Goal: Communication & Community: Answer question/provide support

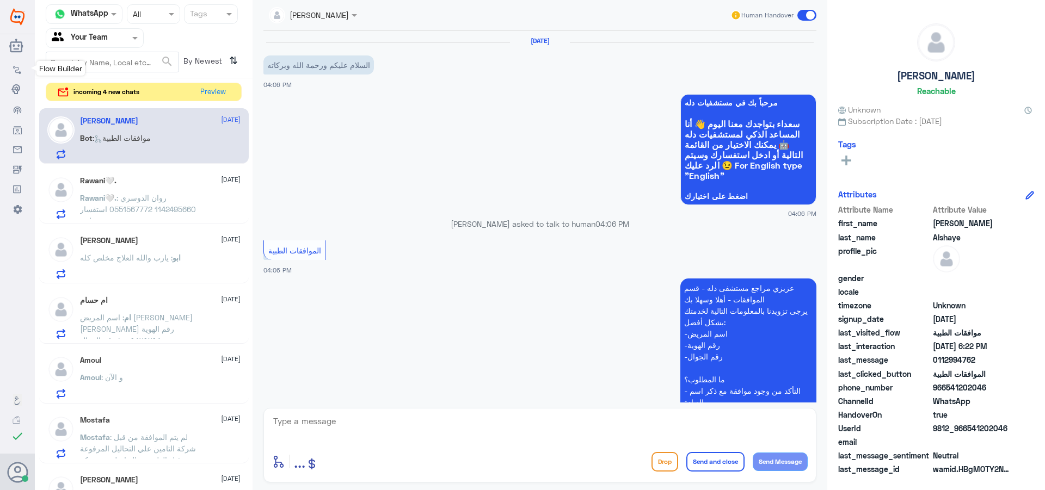
scroll to position [403, 0]
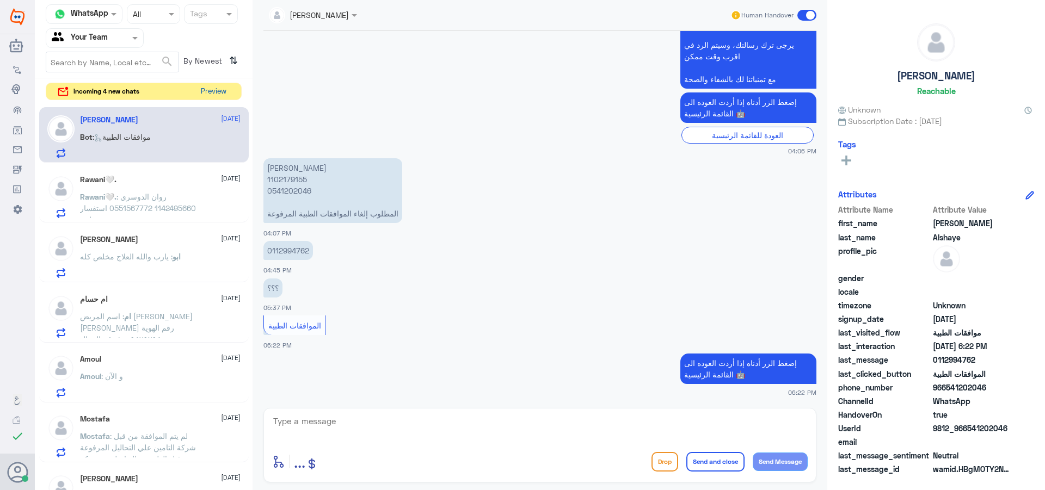
click at [218, 94] on button "Preview" at bounding box center [213, 91] width 34 height 17
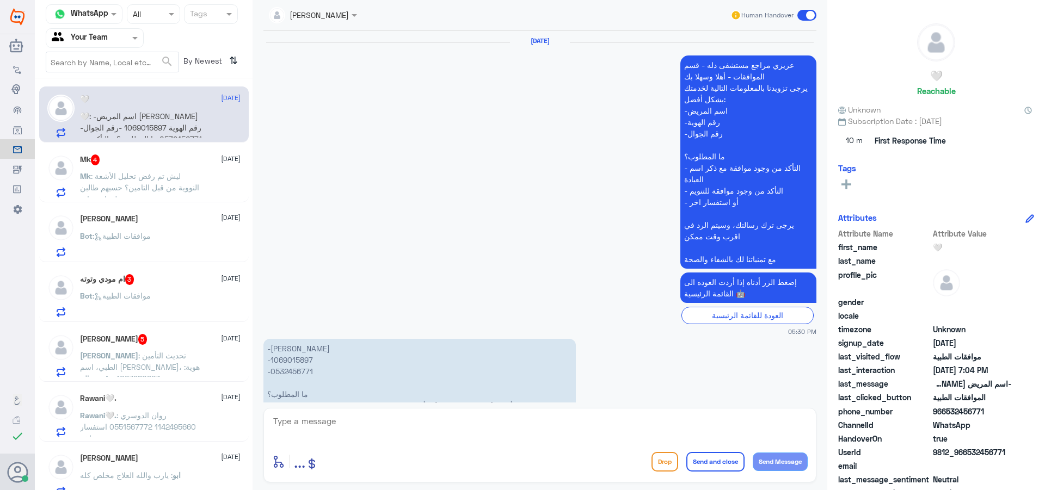
scroll to position [1350, 0]
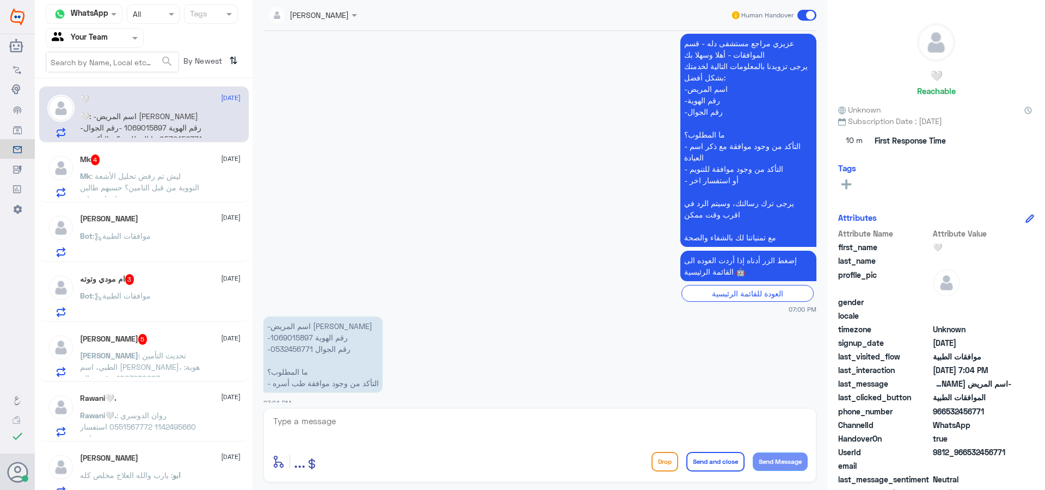
click at [149, 152] on div "Mk 4 [DATE] Mk : ليش تم رفض تحليل الأشعة النووية من قبل التامين؟ حسبهم طالبن مع…" at bounding box center [144, 174] width 210 height 56
click at [151, 175] on span ": ليش تم رفض تحليل الأشعة النووية من قبل التامين؟ حسبهم طالبن معلومات زيادة" at bounding box center [139, 187] width 119 height 32
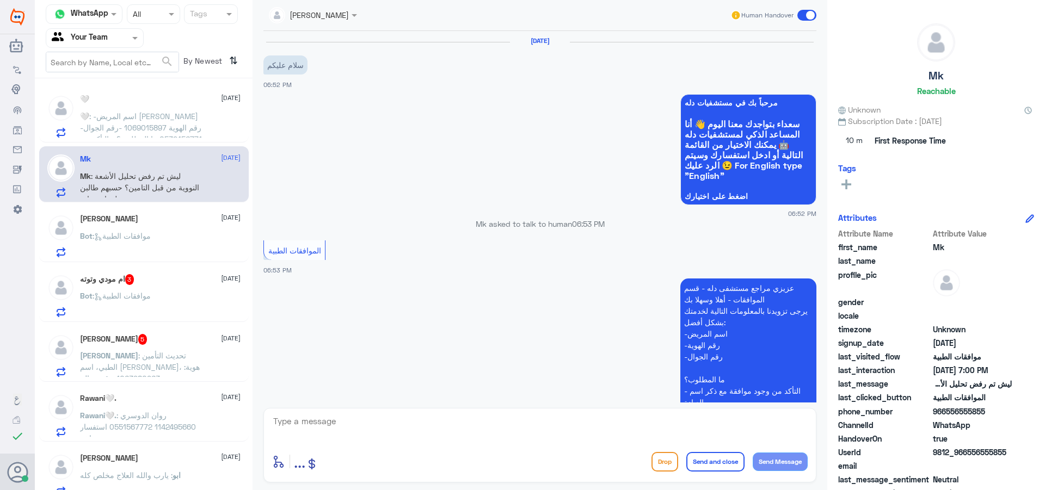
scroll to position [259, 0]
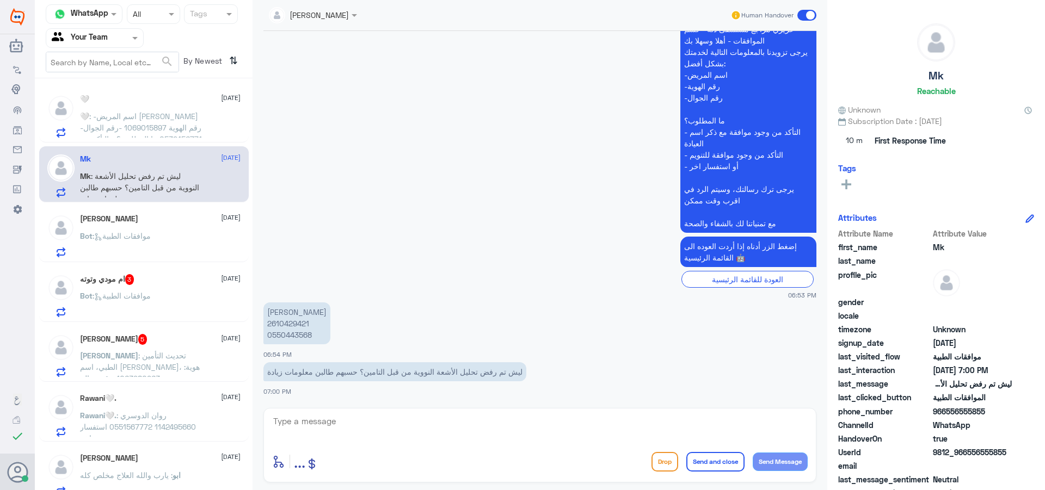
click at [163, 227] on div "[PERSON_NAME] [DATE] Bot : موافقات الطبية" at bounding box center [160, 235] width 161 height 43
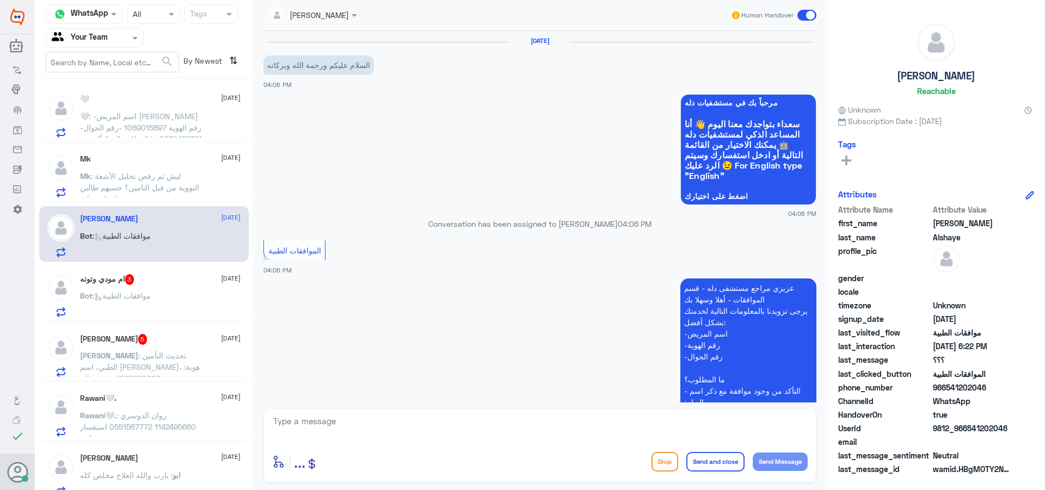
scroll to position [403, 0]
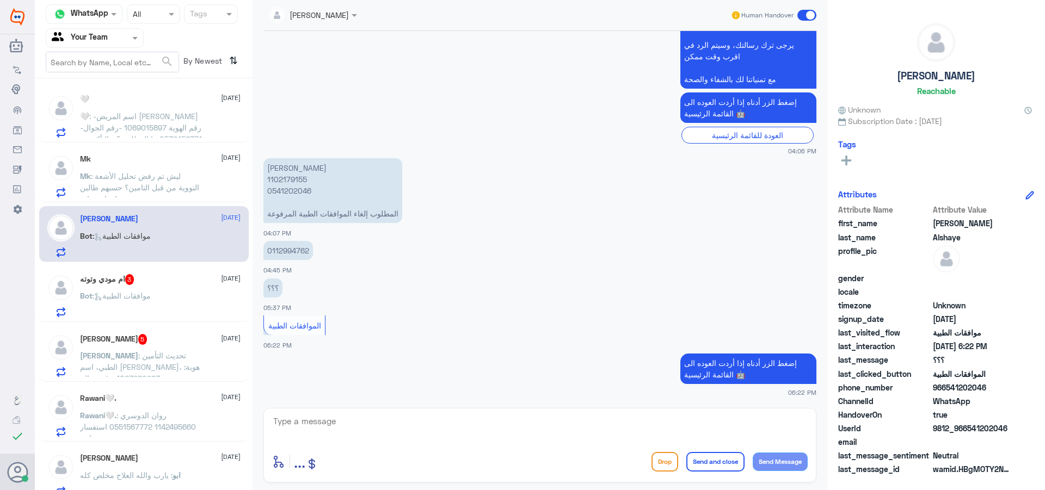
click at [167, 309] on div "Bot : موافقات الطبية" at bounding box center [160, 305] width 161 height 24
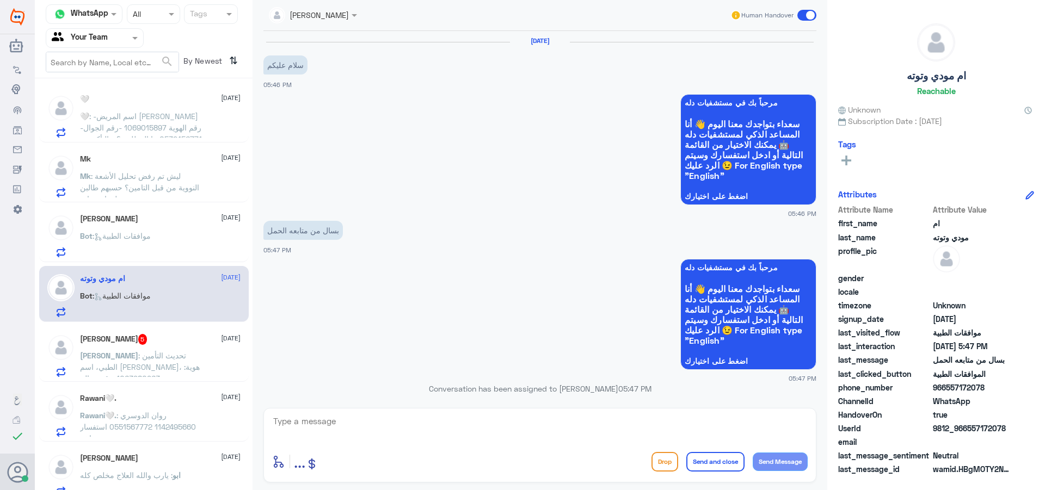
scroll to position [327, 0]
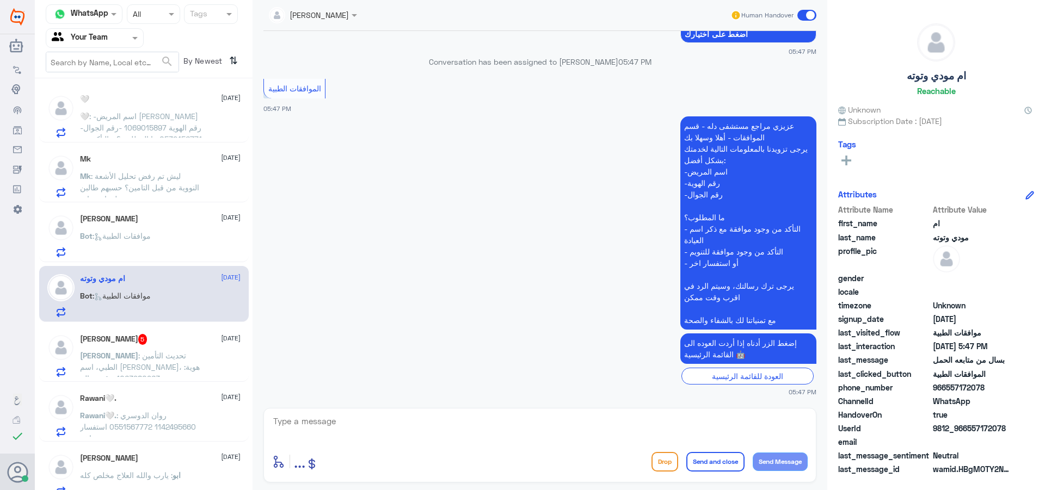
click at [169, 350] on p "[PERSON_NAME] : تحديث التأمين الطبي، اسم [PERSON_NAME]، هوية: 1063980963, رقم ج…" at bounding box center [141, 363] width 122 height 27
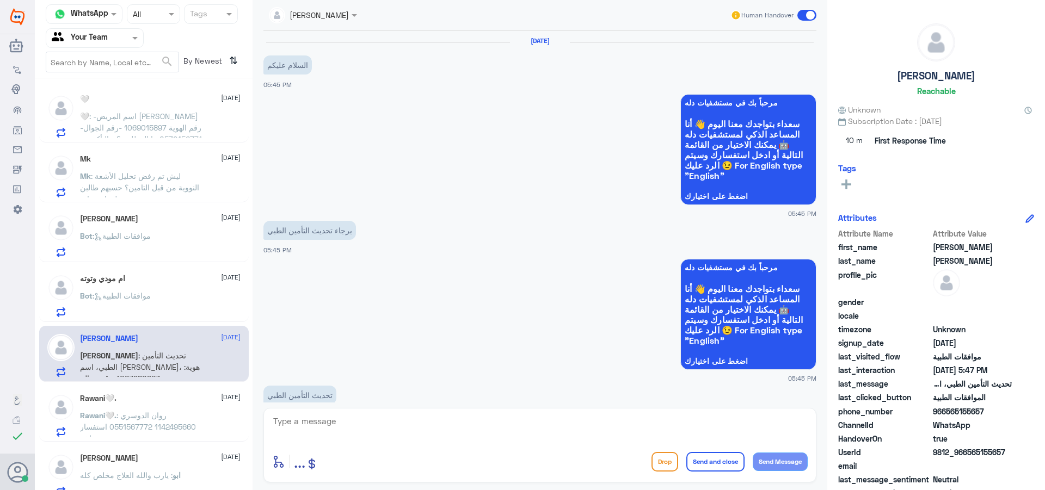
click at [151, 227] on div "[PERSON_NAME] [DATE] Bot : موافقات الطبية" at bounding box center [160, 235] width 161 height 43
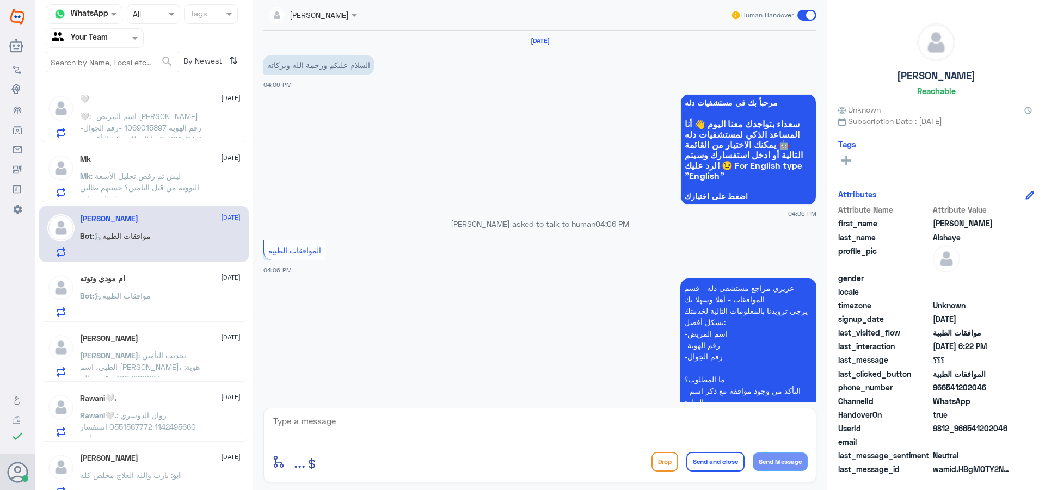
scroll to position [403, 0]
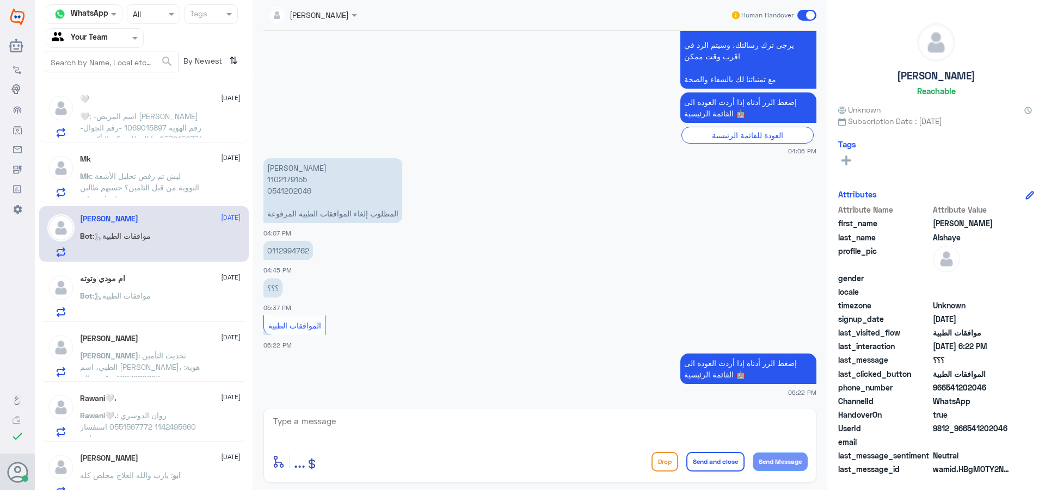
click at [134, 182] on p "Mk : ليش تم رفض تحليل الأشعة النووية من قبل التامين؟ حسبهم طالبن معلومات زيادة" at bounding box center [141, 183] width 122 height 27
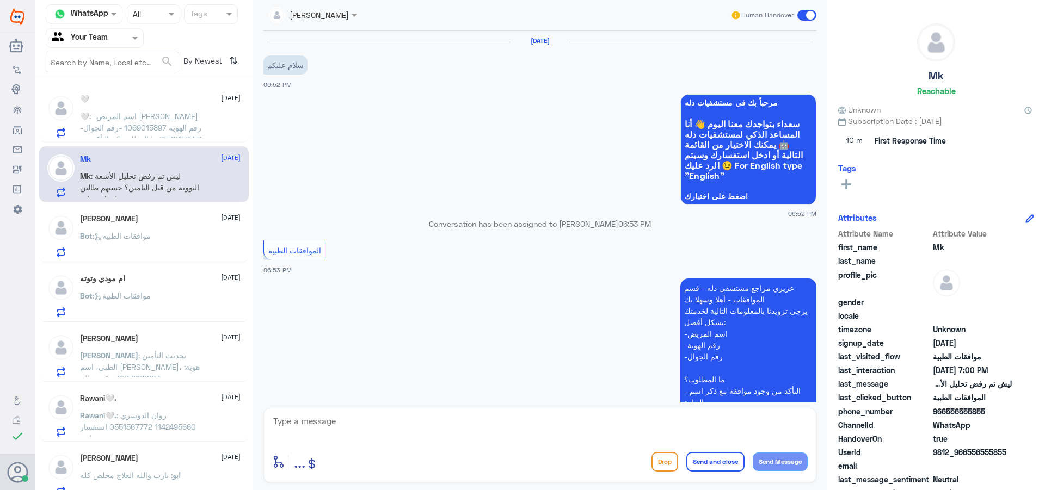
scroll to position [259, 0]
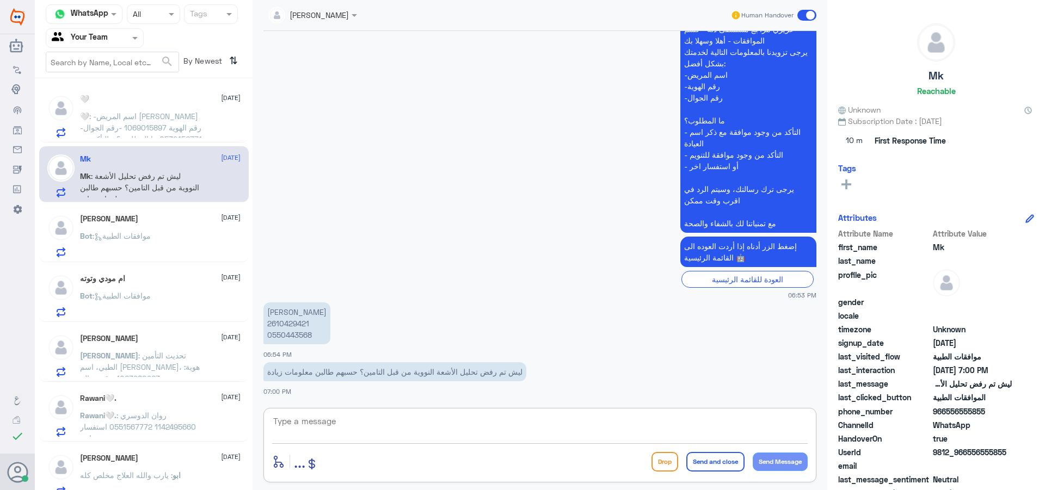
drag, startPoint x: 353, startPoint y: 426, endPoint x: 366, endPoint y: 432, distance: 14.6
click at [354, 426] on textarea at bounding box center [540, 427] width 536 height 27
click at [365, 425] on textarea at bounding box center [540, 427] width 536 height 27
type textarea "h"
type textarea "اهلا وسهلا"
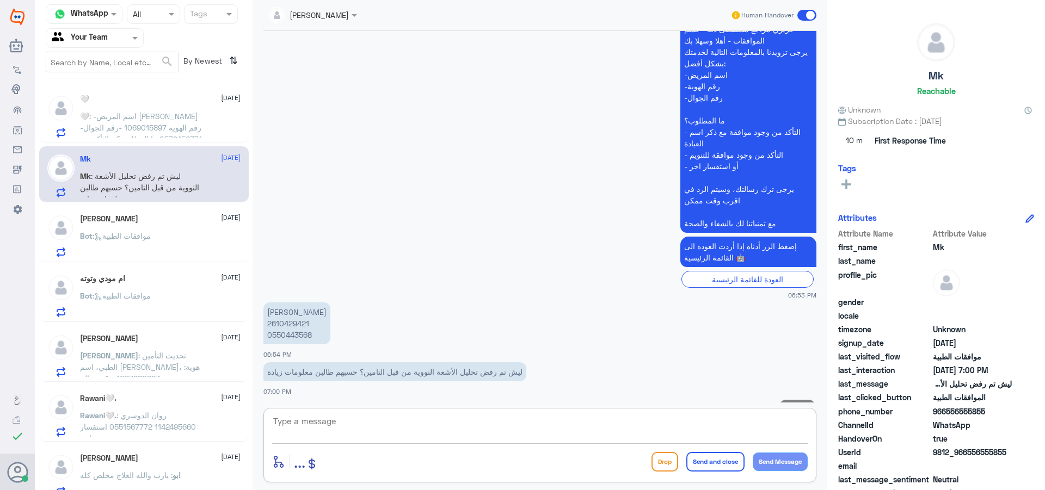
scroll to position [294, 0]
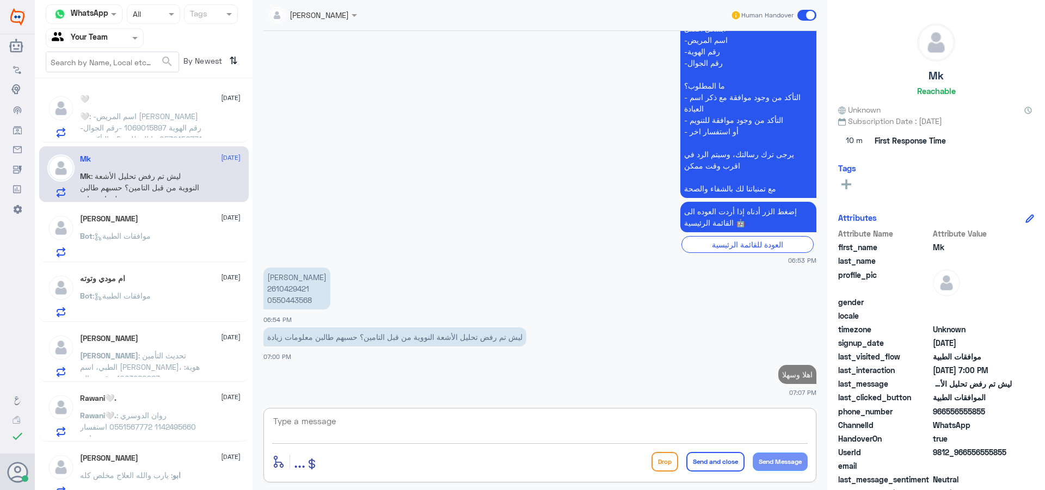
click at [284, 288] on p "[PERSON_NAME] 2610429421 0550443568" at bounding box center [296, 289] width 67 height 42
copy p "2610429421"
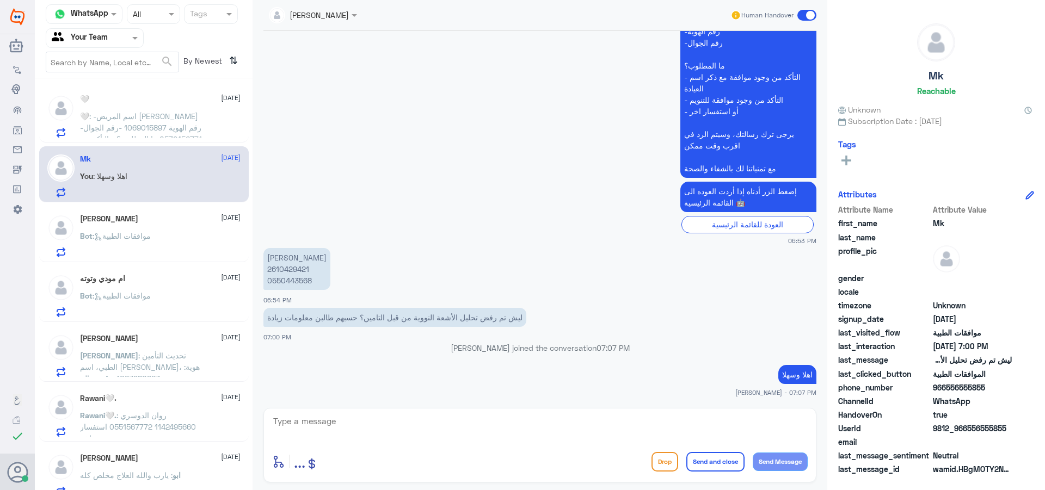
click at [289, 277] on p "[PERSON_NAME] 2610429421 0550443568" at bounding box center [296, 269] width 67 height 42
click at [286, 265] on p "[PERSON_NAME] 2610429421 0550443568" at bounding box center [296, 269] width 67 height 42
copy p "2610429421"
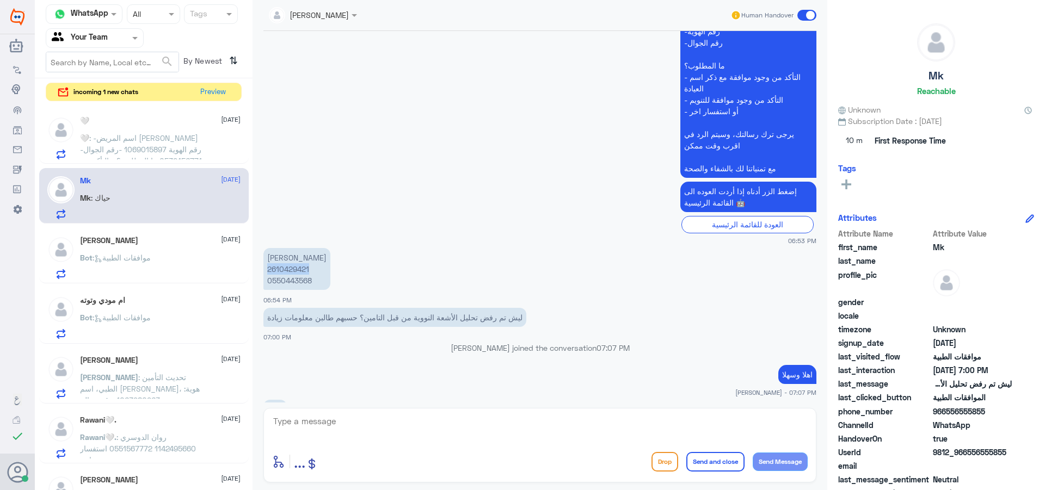
scroll to position [331, 0]
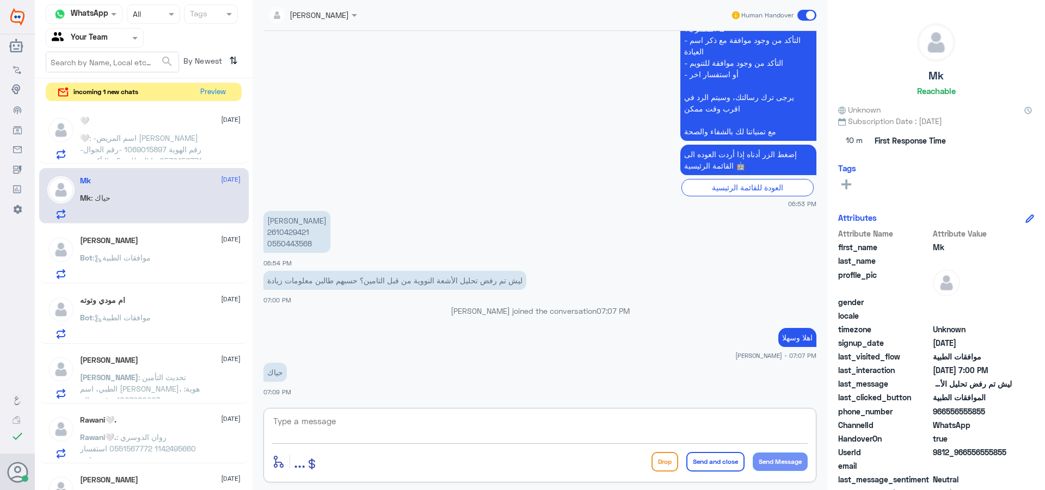
click at [354, 432] on textarea at bounding box center [540, 427] width 536 height 27
type textarea "i"
type textarea "هل يوجد تحاليل سابقة تم عملها من مستشفى اخر ؟"
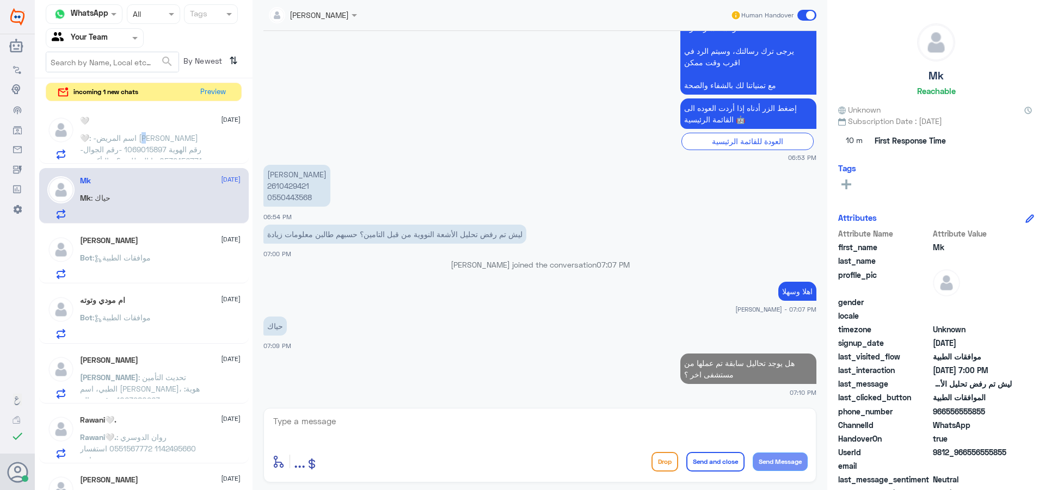
click at [150, 134] on span ": -اسم المريض [PERSON_NAME] -رقم الهوية 1069015897 -رقم الجوال 0532456771 ما ال…" at bounding box center [141, 155] width 122 height 44
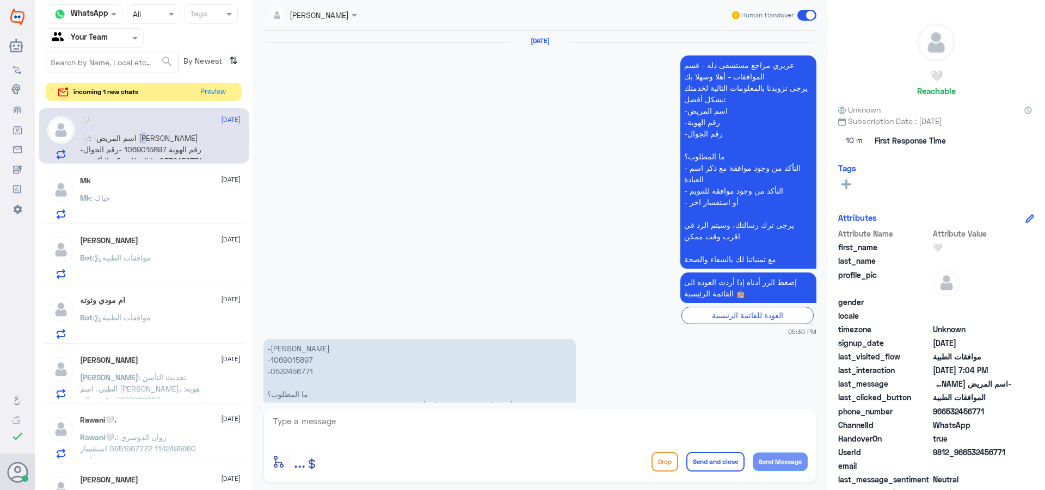
scroll to position [1350, 0]
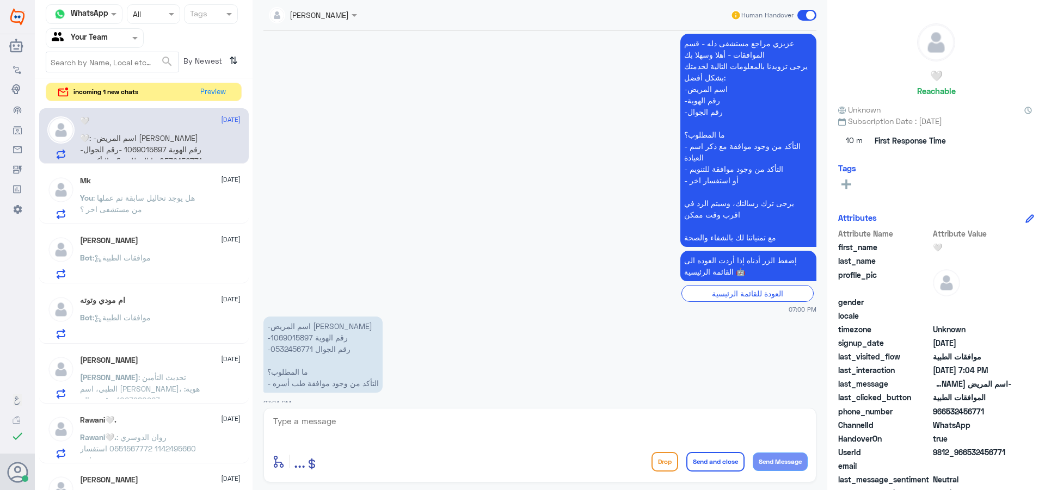
click at [233, 88] on div "incoming 1 new chats Preview" at bounding box center [144, 92] width 196 height 19
click at [211, 96] on button "Preview" at bounding box center [213, 91] width 34 height 17
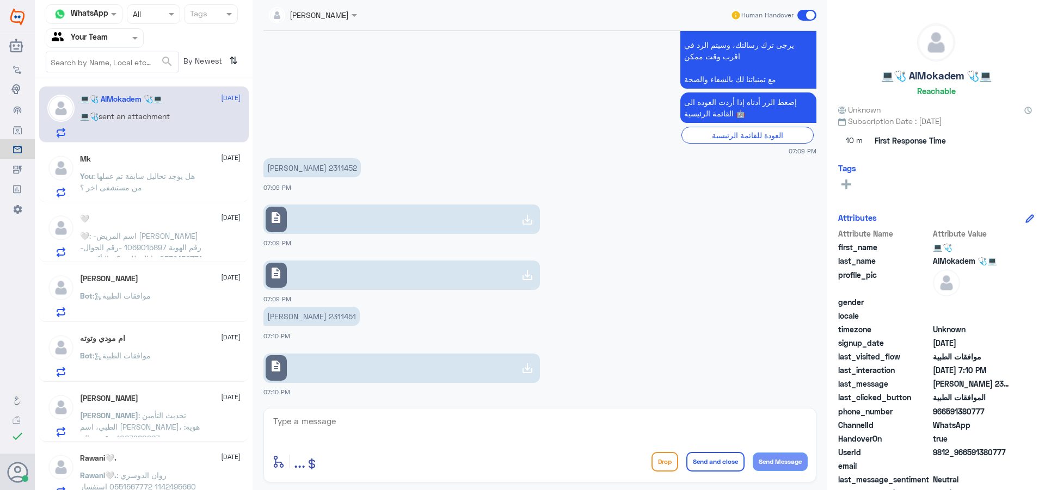
scroll to position [1157, 0]
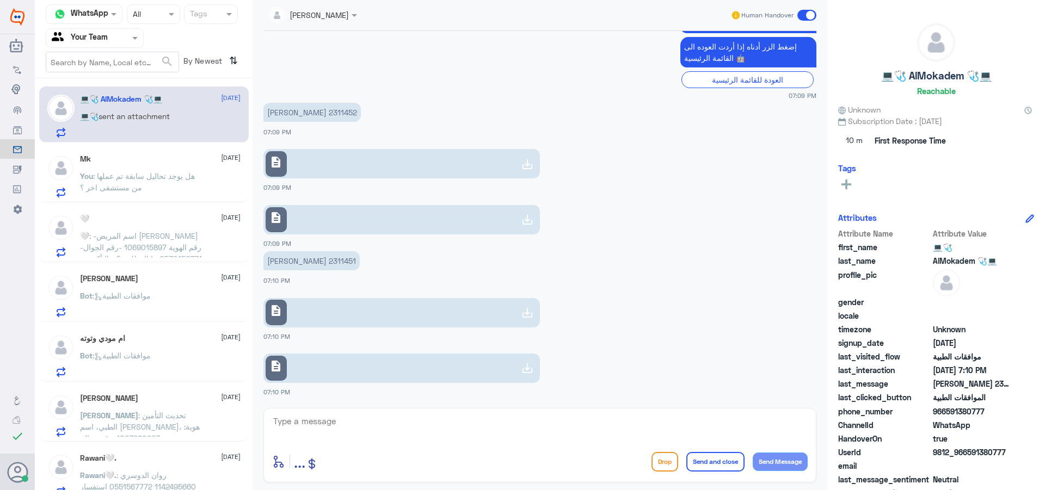
click at [378, 438] on textarea at bounding box center [540, 427] width 536 height 27
drag, startPoint x: 346, startPoint y: 421, endPoint x: 352, endPoint y: 426, distance: 7.7
click at [347, 424] on textarea at bounding box center [540, 427] width 536 height 27
type textarea "اهلا وسهلا"
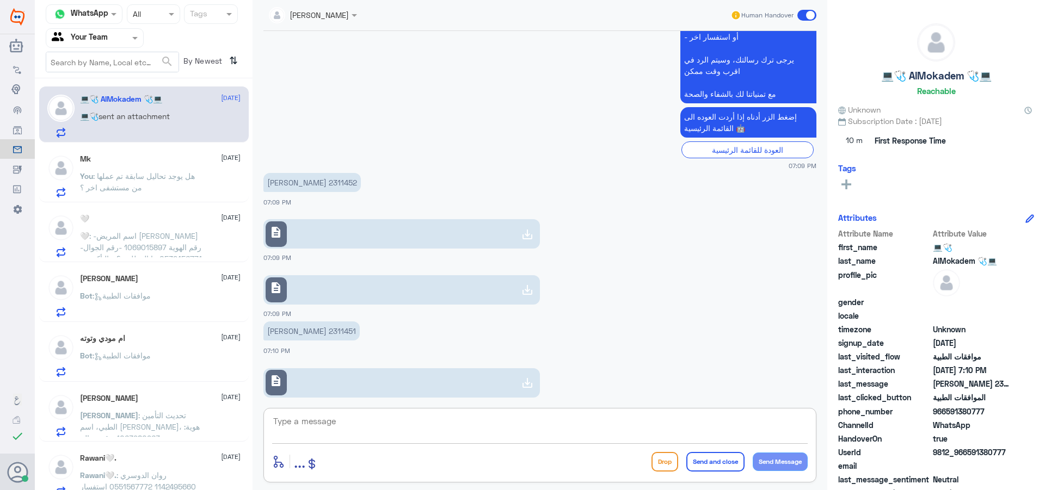
scroll to position [1082, 0]
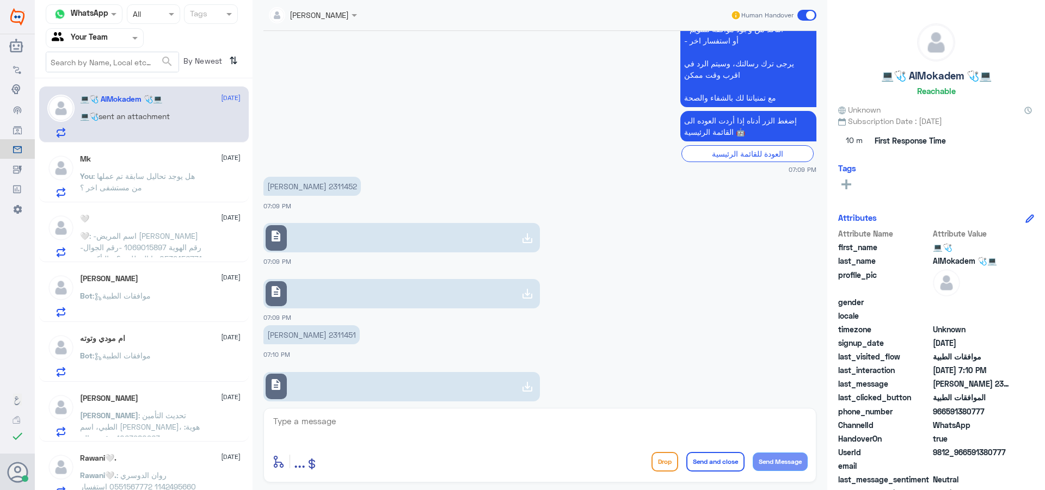
click at [286, 190] on p "[PERSON_NAME] 2311452" at bounding box center [311, 186] width 97 height 19
copy p "2311452"
click at [320, 244] on link "description" at bounding box center [401, 237] width 276 height 29
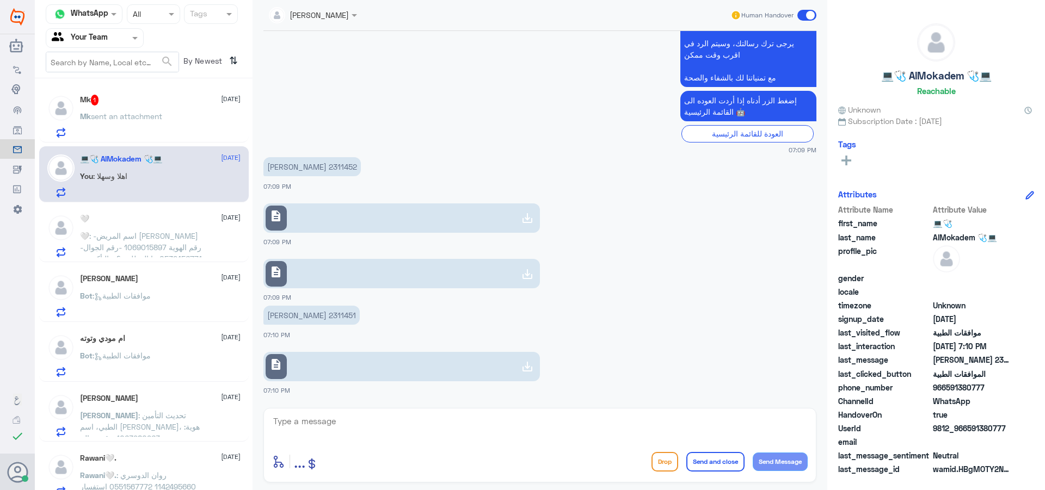
scroll to position [1191, 0]
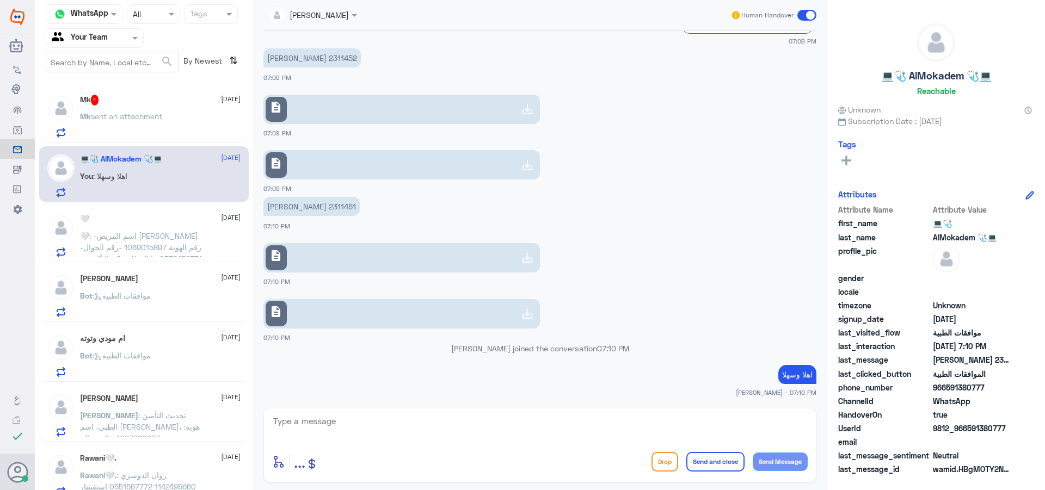
click at [376, 168] on link "description" at bounding box center [401, 164] width 276 height 29
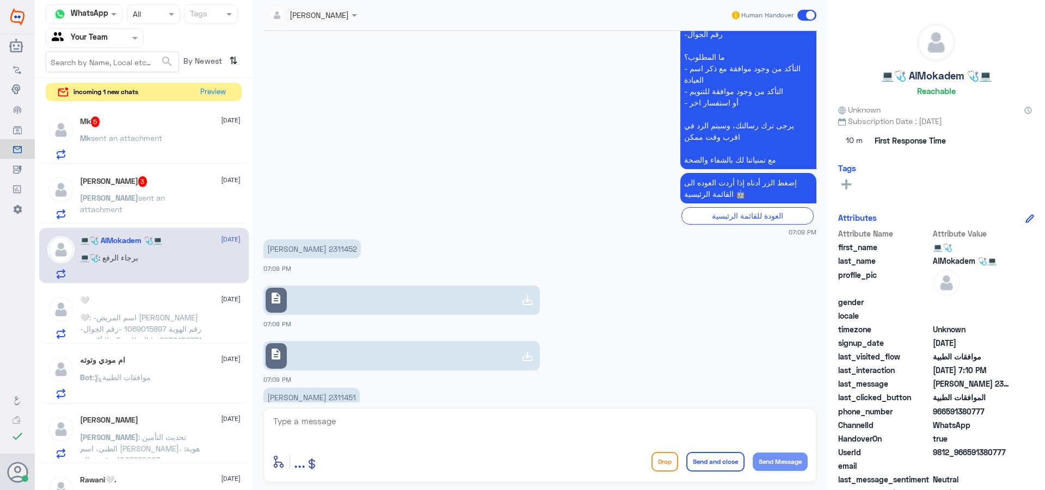
scroll to position [922, 0]
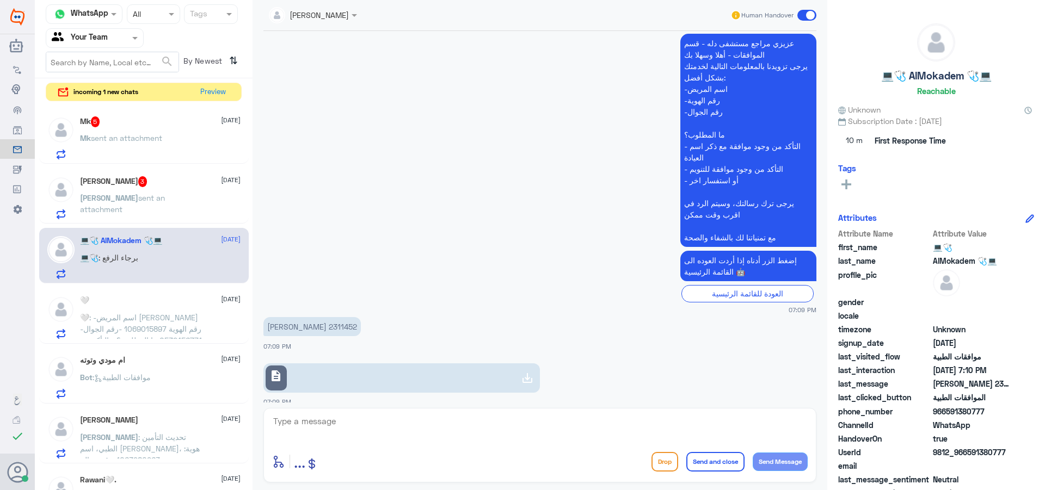
click at [284, 329] on p "[PERSON_NAME] 2311452" at bounding box center [311, 326] width 97 height 19
copy p "2311452"
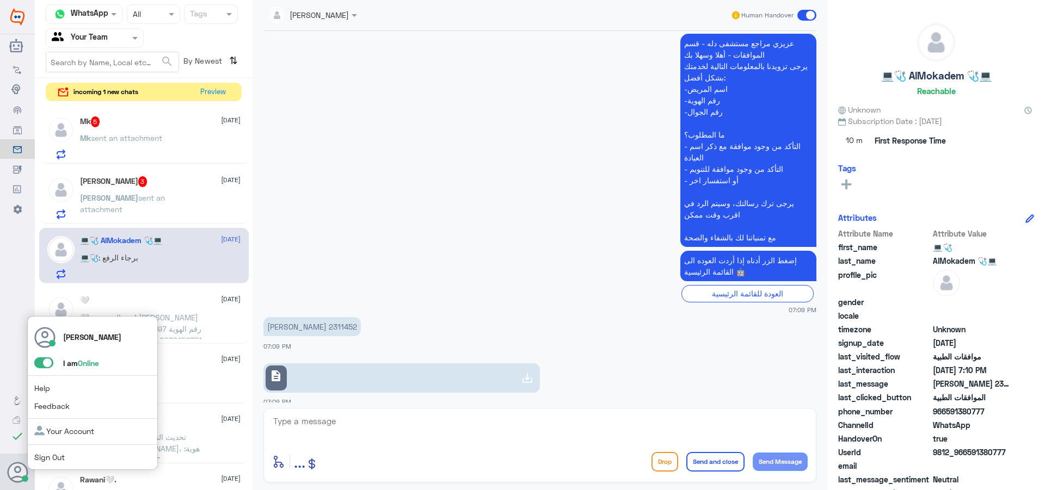
click at [41, 366] on span at bounding box center [43, 363] width 19 height 11
click at [0, 0] on input "checkbox" at bounding box center [0, 0] width 0 height 0
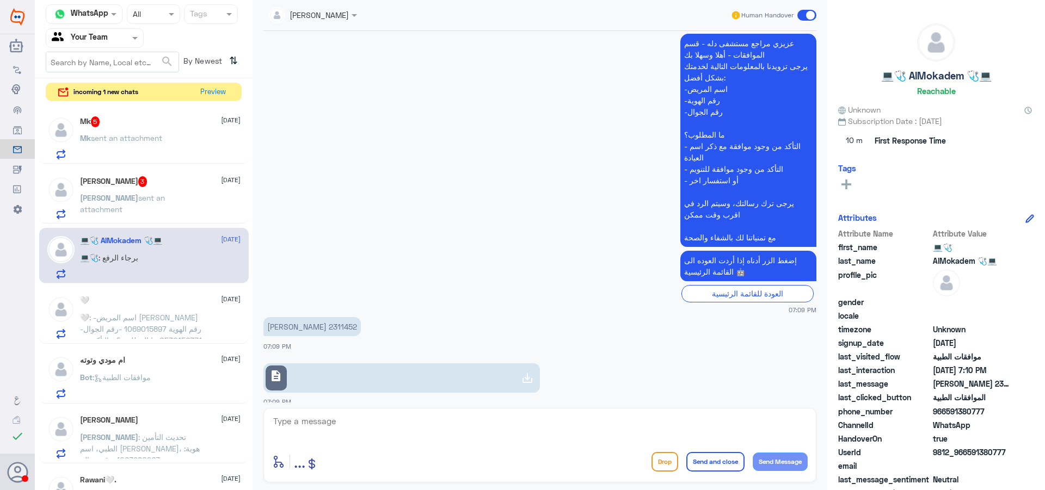
click at [288, 323] on p "[PERSON_NAME] 2311452" at bounding box center [311, 326] width 97 height 19
copy p "2311452"
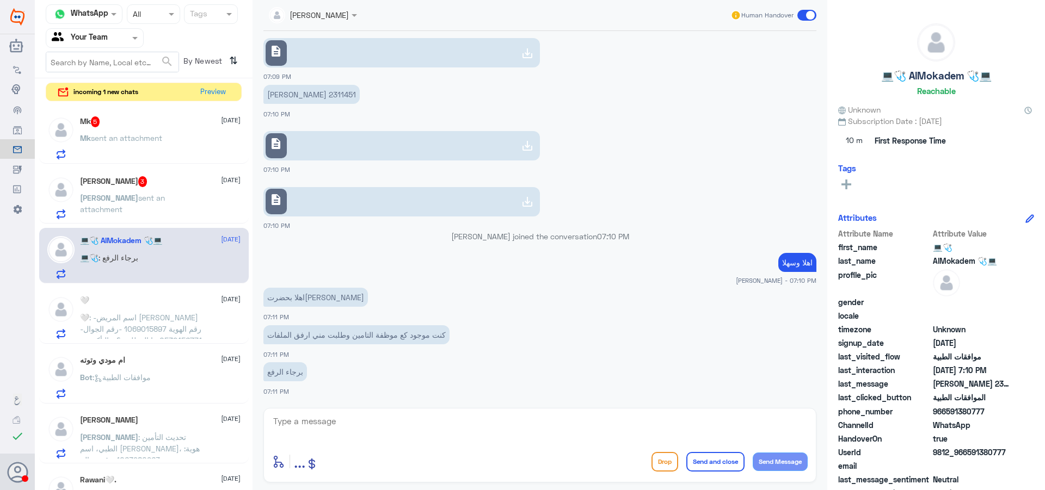
scroll to position [1303, 0]
click at [282, 90] on p "[PERSON_NAME] 2311451" at bounding box center [311, 94] width 96 height 19
copy p "2311451"
click at [330, 137] on link "description" at bounding box center [401, 145] width 276 height 29
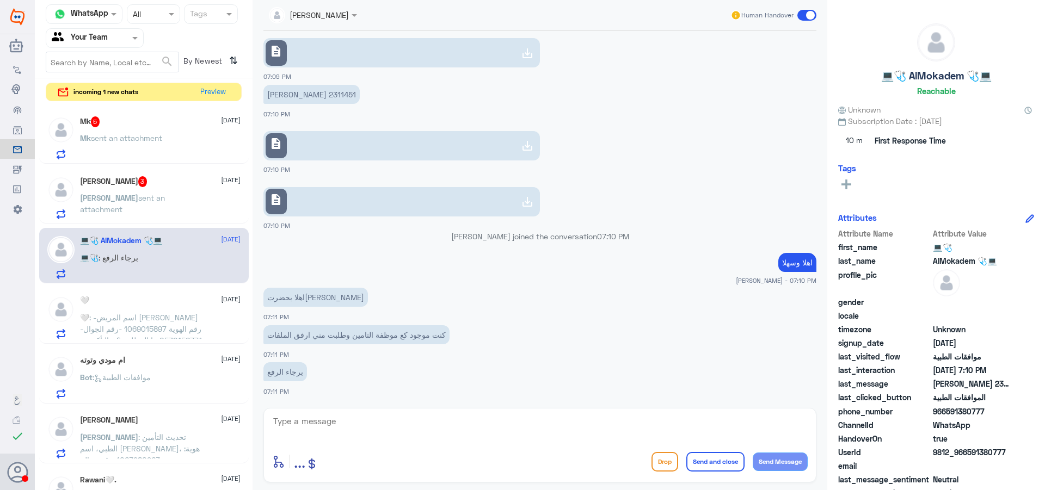
click at [341, 195] on link "description" at bounding box center [401, 201] width 276 height 29
